Goal: Task Accomplishment & Management: Complete application form

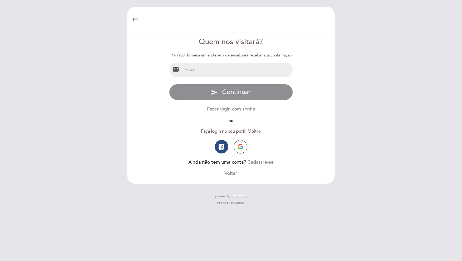
select select "pt"
type input "[EMAIL_ADDRESS][DOMAIN_NAME]"
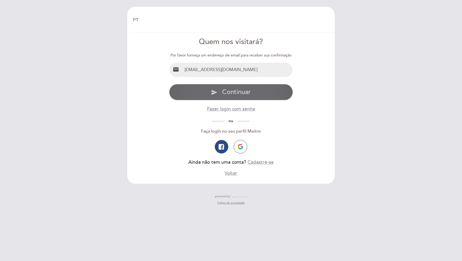
click at [230, 97] on button "send Continuar" at bounding box center [231, 92] width 124 height 16
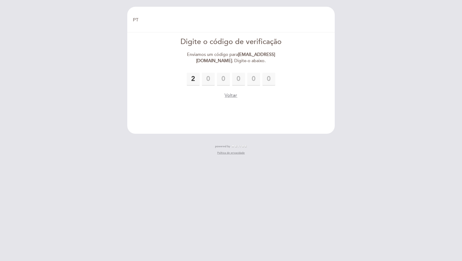
type input "2"
type input "8"
type input "1"
type input "8"
type input "5"
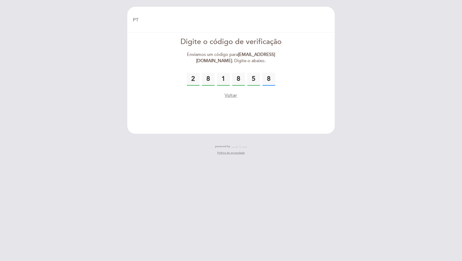
type input "8"
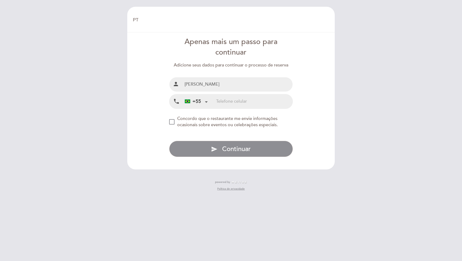
type input "[PERSON_NAME]"
type input "51981750606"
click at [170, 121] on div "NEW_MODAL_AGREE_RESTAURANT_SEND_OCCASIONAL_INFO" at bounding box center [171, 121] width 5 height 5
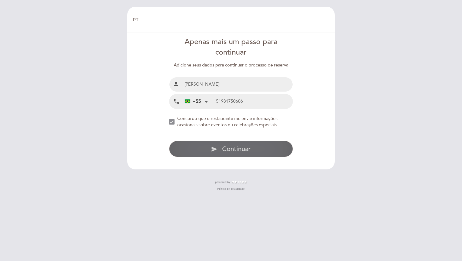
click at [241, 152] on span "Continuar" at bounding box center [236, 149] width 29 height 8
